Goal: Task Accomplishment & Management: Use online tool/utility

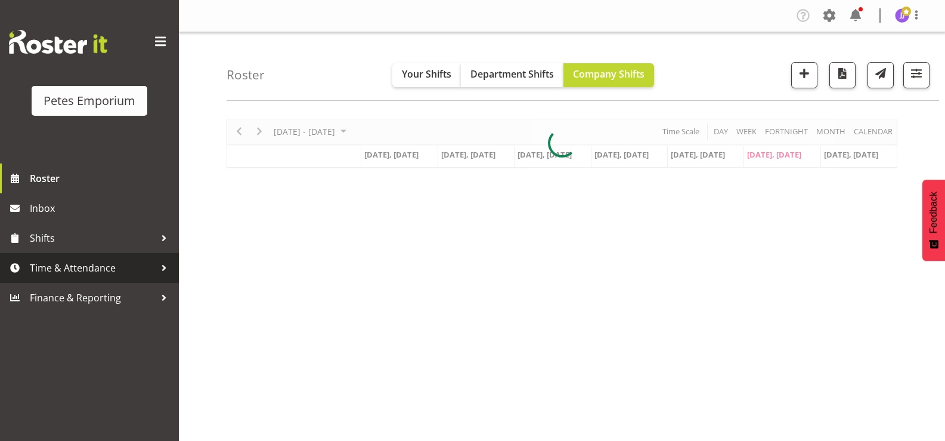
click at [88, 269] on span "Time & Attendance" at bounding box center [92, 268] width 125 height 18
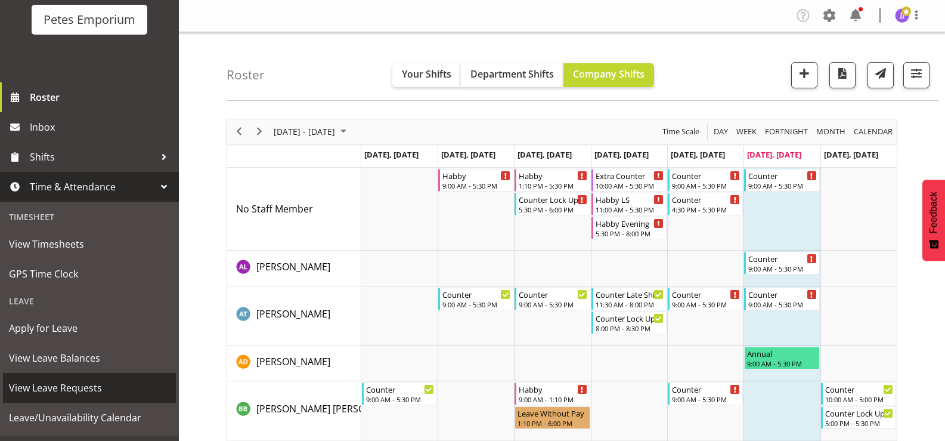
scroll to position [106, 0]
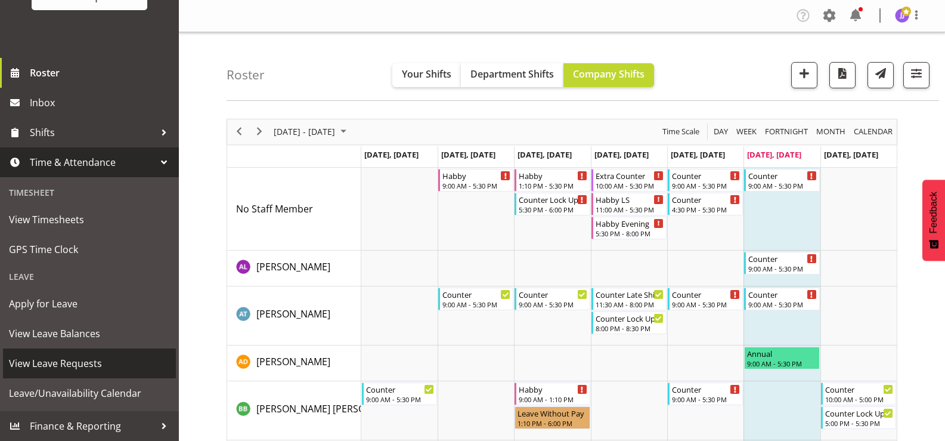
click at [86, 363] on span "View Leave Requests" at bounding box center [89, 363] width 161 height 18
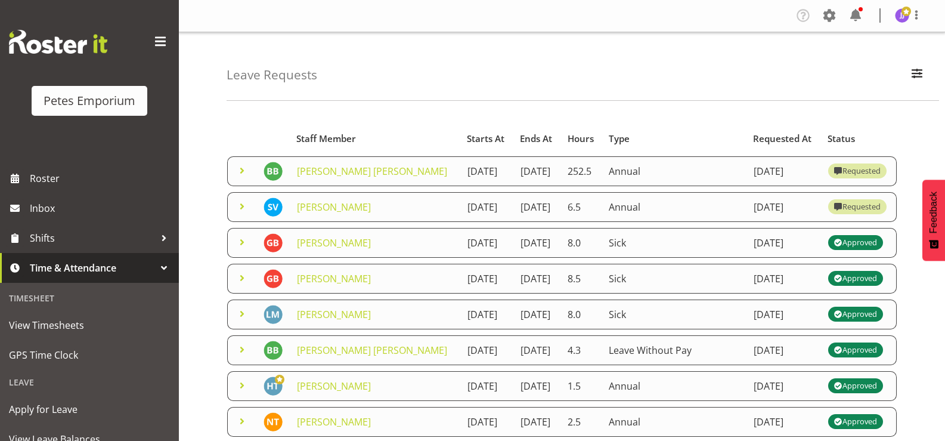
click at [240, 176] on span at bounding box center [242, 170] width 14 height 14
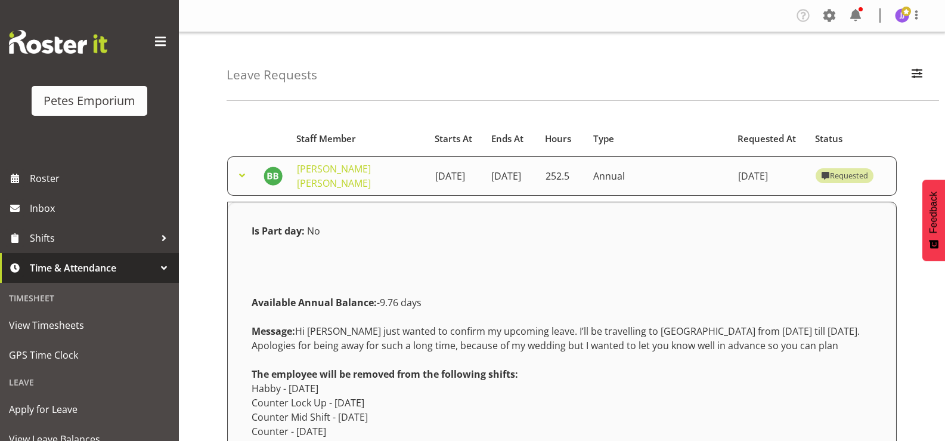
click at [240, 176] on span at bounding box center [242, 175] width 14 height 14
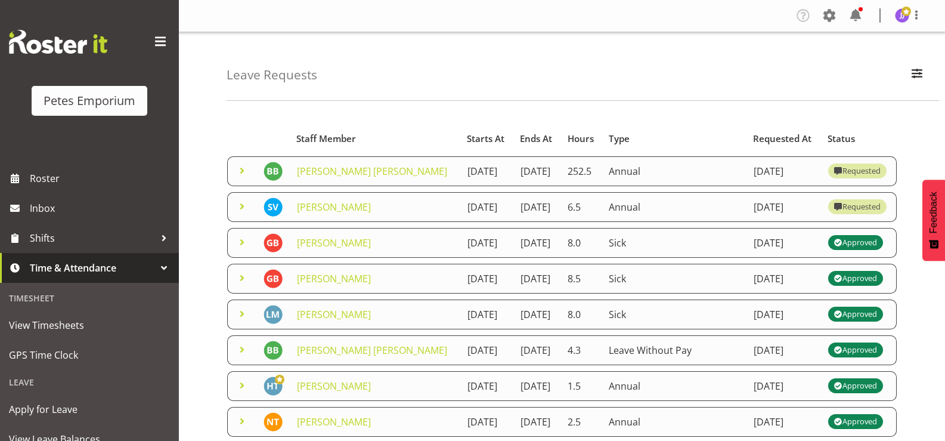
click at [241, 213] on span at bounding box center [242, 206] width 14 height 14
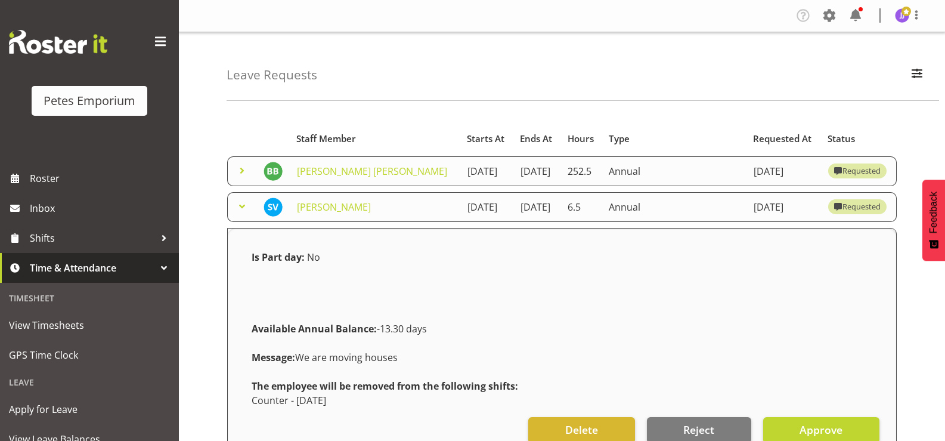
click at [241, 213] on span at bounding box center [242, 206] width 14 height 14
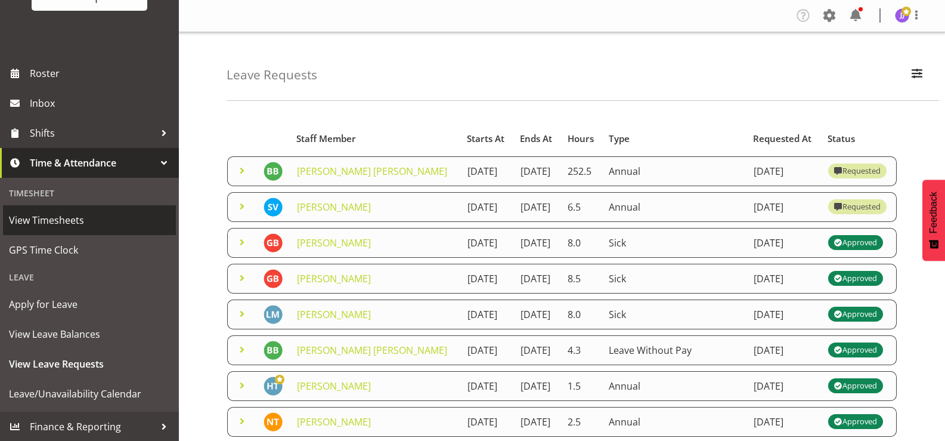
scroll to position [106, 0]
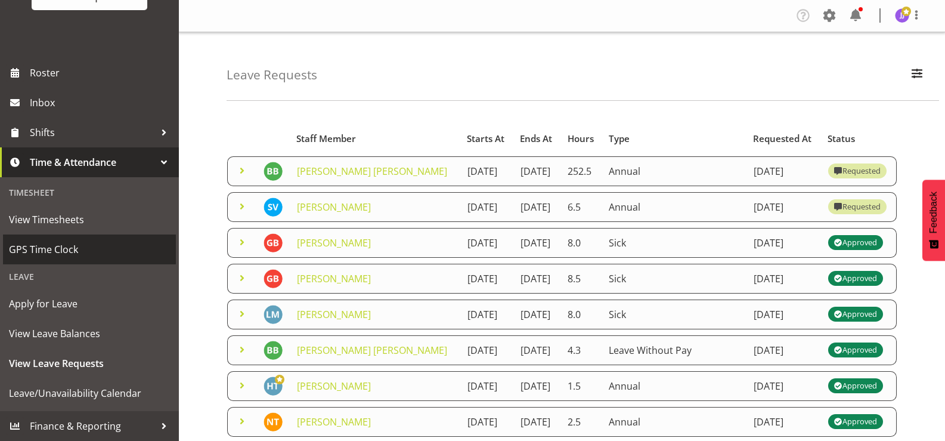
click at [63, 249] on span "GPS Time Clock" at bounding box center [89, 249] width 161 height 18
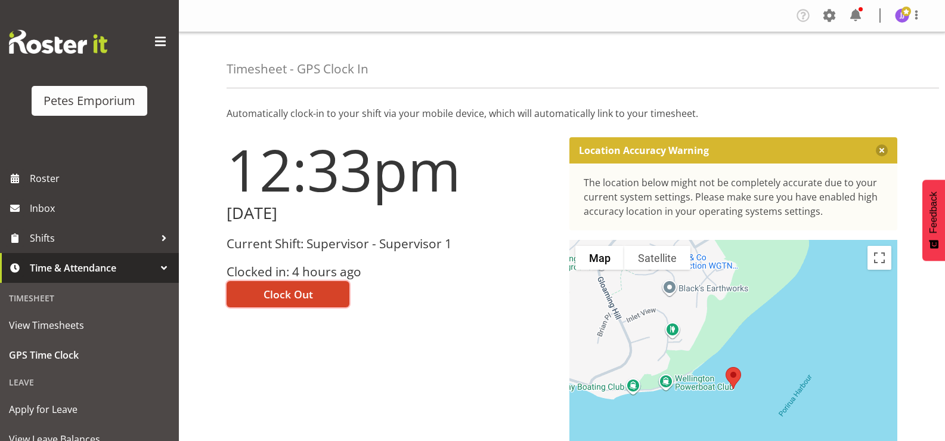
click at [309, 299] on span "Clock Out" at bounding box center [288, 294] width 49 height 16
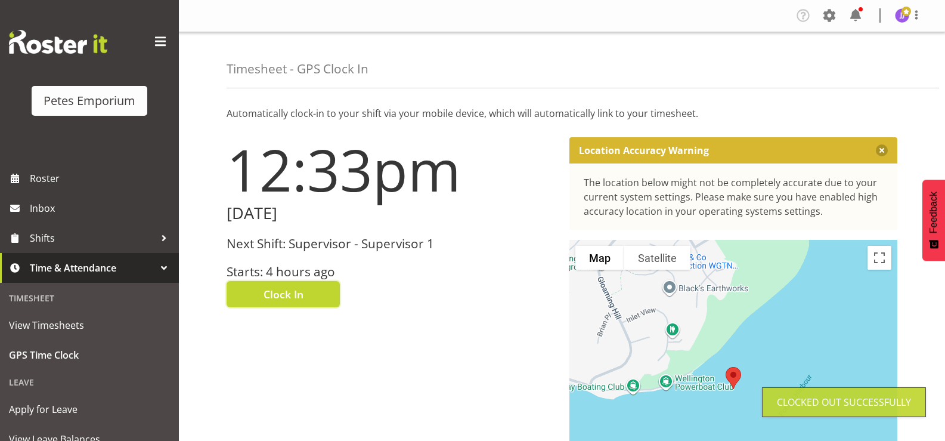
click at [906, 21] on img at bounding box center [902, 15] width 14 height 14
click at [855, 56] on link "Log Out" at bounding box center [866, 62] width 114 height 21
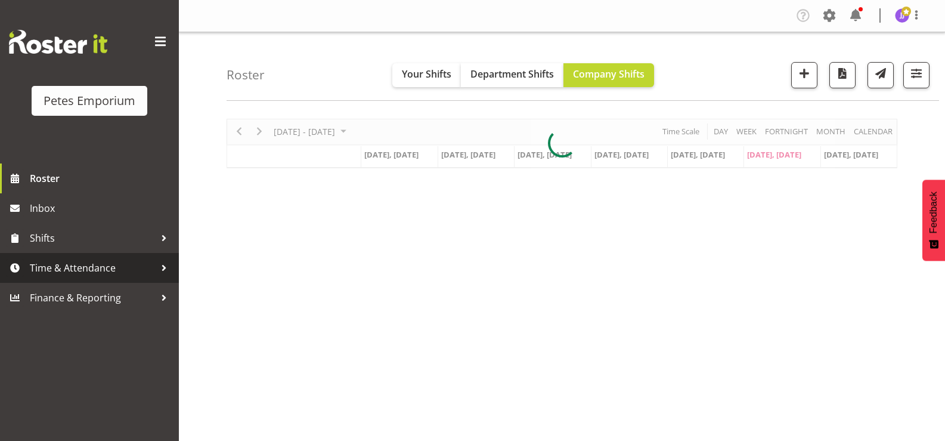
click at [49, 268] on span "Time & Attendance" at bounding box center [92, 268] width 125 height 18
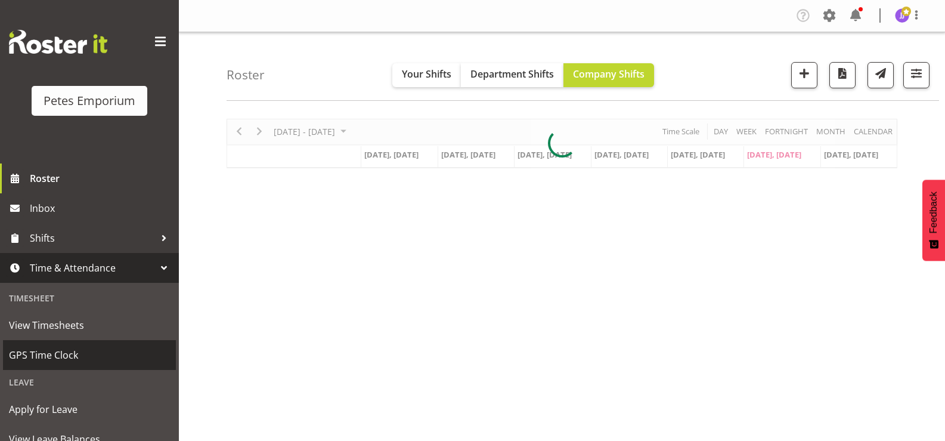
click at [62, 357] on span "GPS Time Clock" at bounding box center [89, 355] width 161 height 18
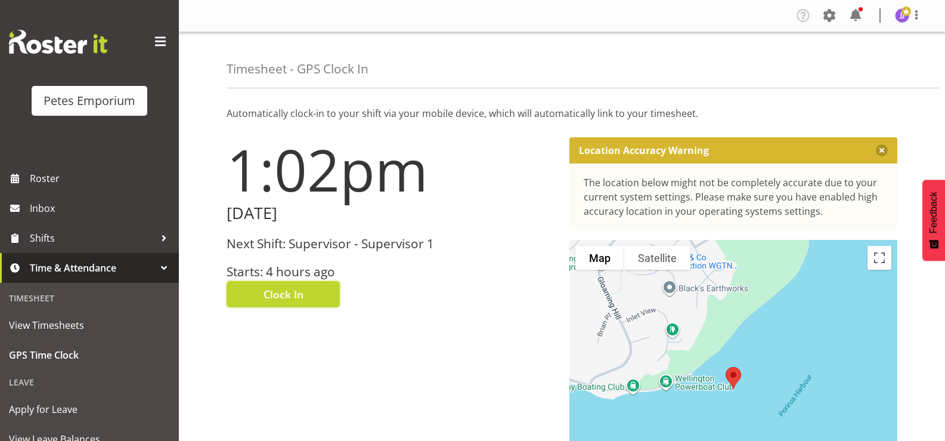
click at [297, 300] on span "Clock In" at bounding box center [284, 294] width 40 height 16
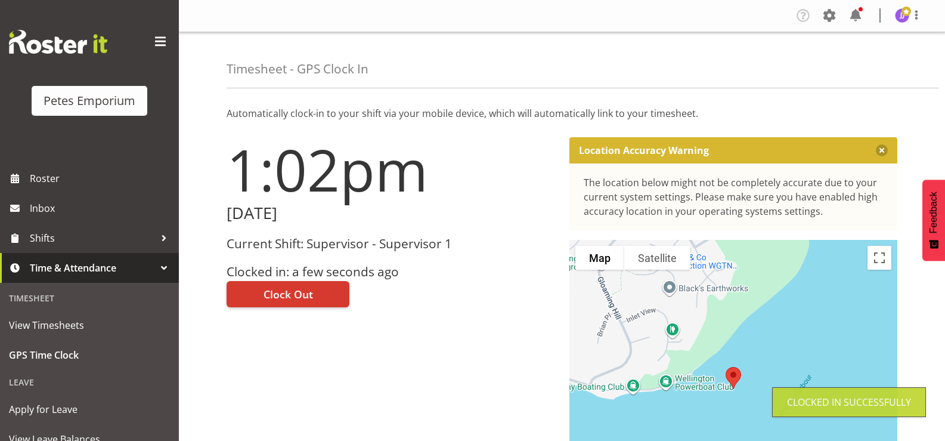
click at [903, 22] on img at bounding box center [902, 15] width 14 height 14
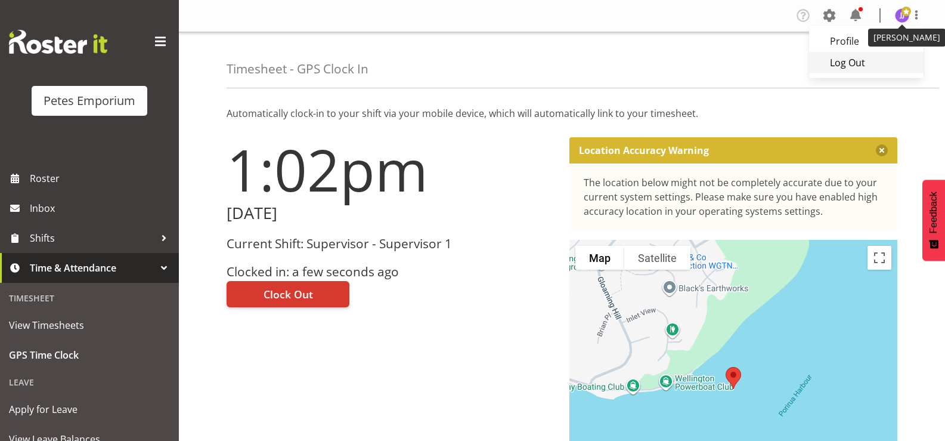
click at [851, 65] on link "Log Out" at bounding box center [866, 62] width 114 height 21
